Goal: Task Accomplishment & Management: Use online tool/utility

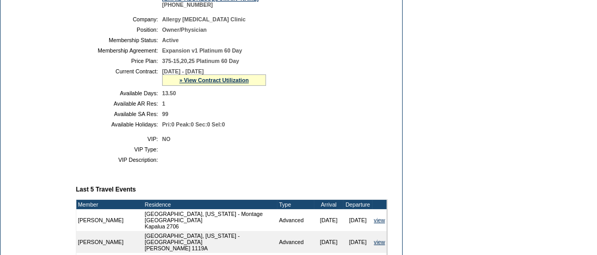
scroll to position [445, 0]
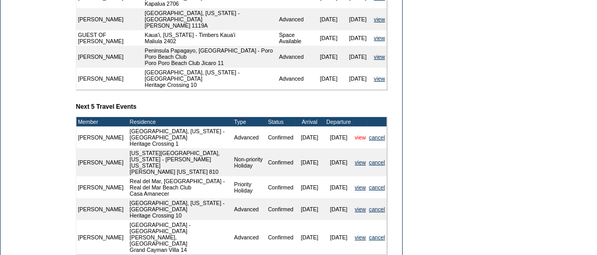
click at [357, 140] on link "view" at bounding box center [360, 137] width 11 height 6
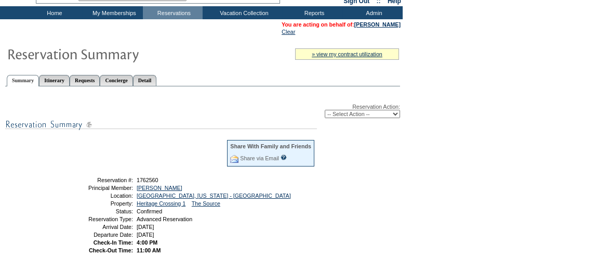
scroll to position [50, 0]
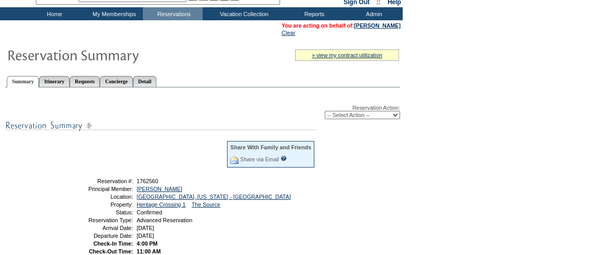
click at [362, 118] on select "-- Select Action -- Modify Reservation Dates Modify Reservation Cost Modify Occ…" at bounding box center [362, 115] width 75 height 8
select select "ChangeCost"
click at [325, 112] on select "-- Select Action -- Modify Reservation Dates Modify Reservation Cost Modify Occ…" at bounding box center [362, 115] width 75 height 8
